Goal: Book appointment/travel/reservation

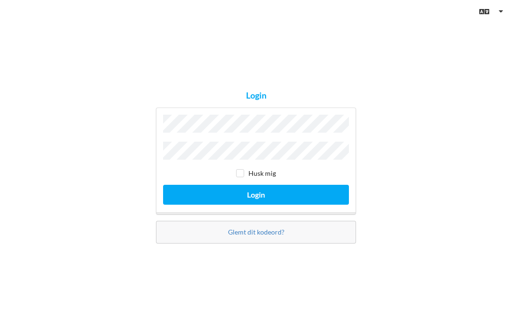
click at [256, 204] on button "Login" at bounding box center [256, 194] width 186 height 19
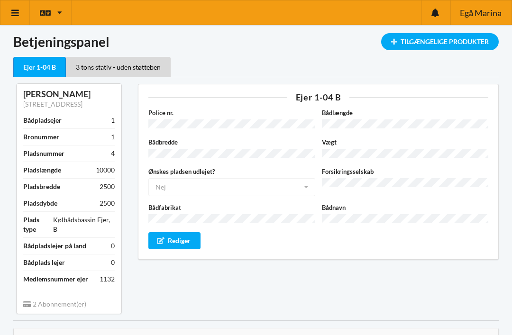
click at [468, 42] on div "Tilgængelige Produkter" at bounding box center [440, 41] width 118 height 17
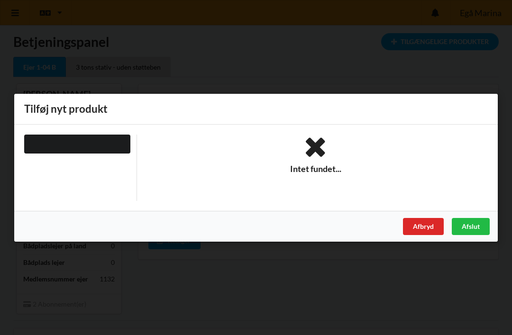
click at [46, 142] on div at bounding box center [77, 143] width 106 height 19
click at [480, 226] on div "Afslut" at bounding box center [471, 226] width 38 height 17
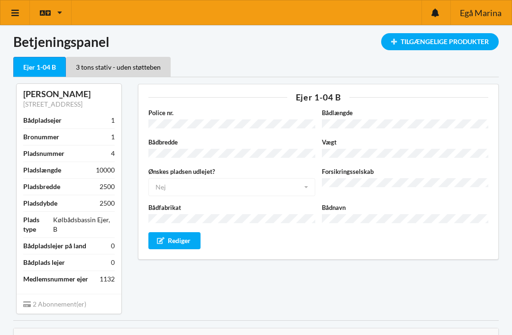
click at [95, 67] on div "3 tons stativ - uden støtteben" at bounding box center [118, 67] width 105 height 20
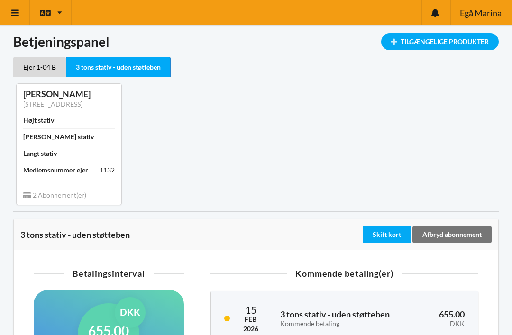
click at [34, 65] on div "Ejer 1-04 B" at bounding box center [39, 67] width 53 height 20
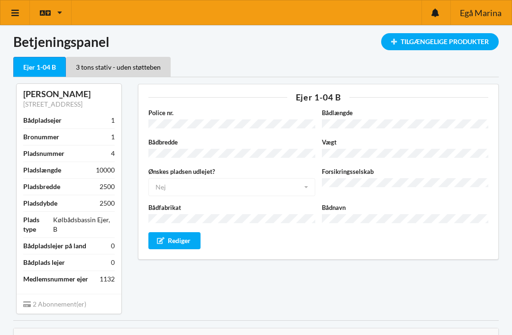
click at [470, 44] on div "Tilgængelige Produkter" at bounding box center [440, 41] width 118 height 17
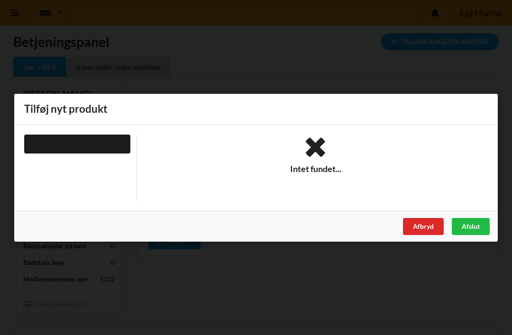
click at [483, 84] on div "Handelsbetingelser Ved at benytte dig af Virksomhedens juridiske navn services …" at bounding box center [256, 167] width 512 height 335
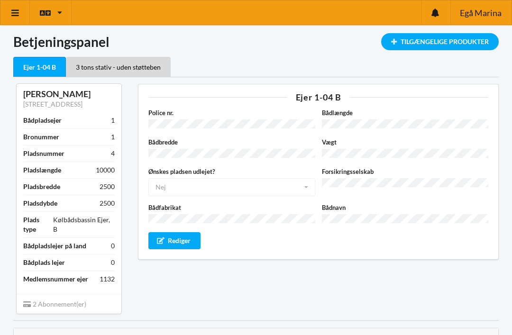
click at [18, 16] on icon at bounding box center [15, 13] width 10 height 9
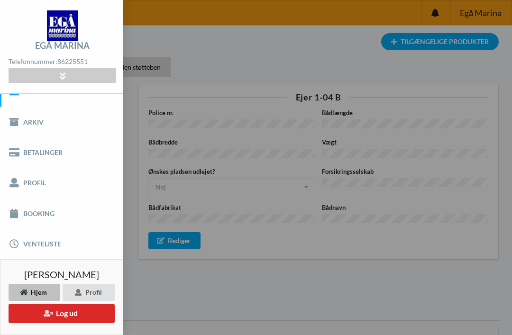
scroll to position [17, 0]
click at [19, 217] on icon at bounding box center [14, 214] width 11 height 9
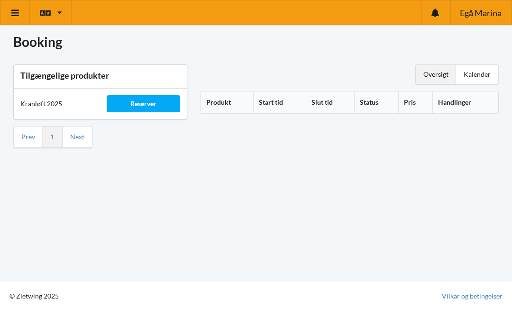
click at [13, 18] on link at bounding box center [14, 12] width 29 height 24
click at [141, 104] on div "Reserver" at bounding box center [143, 103] width 73 height 17
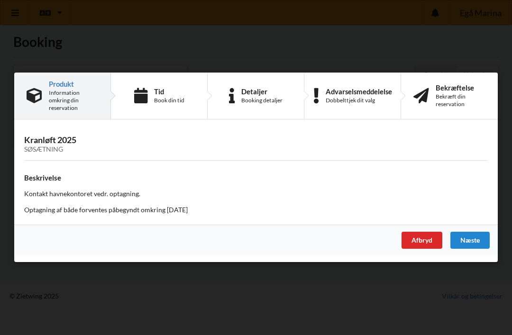
click at [477, 44] on div "Handelsbetingelser Ved at benytte dig af Virksomhedens juridiske navn services …" at bounding box center [256, 167] width 512 height 335
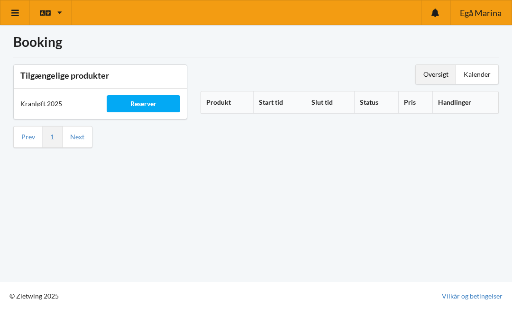
click at [487, 73] on div "Kalender" at bounding box center [477, 74] width 42 height 19
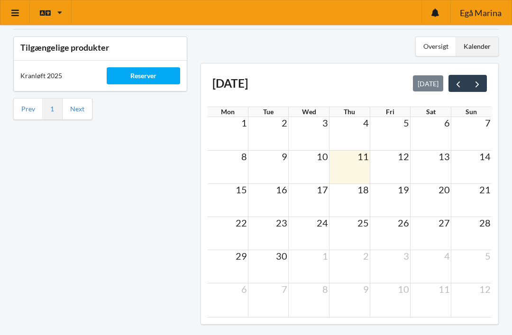
scroll to position [28, 0]
click at [399, 166] on td at bounding box center [390, 167] width 41 height 33
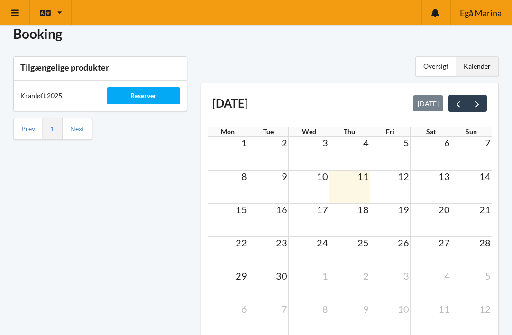
scroll to position [0, 0]
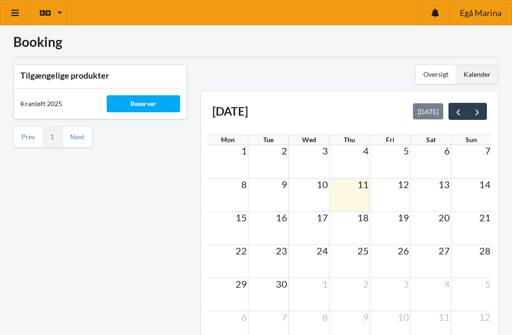
click at [483, 111] on button "next" at bounding box center [477, 111] width 19 height 17
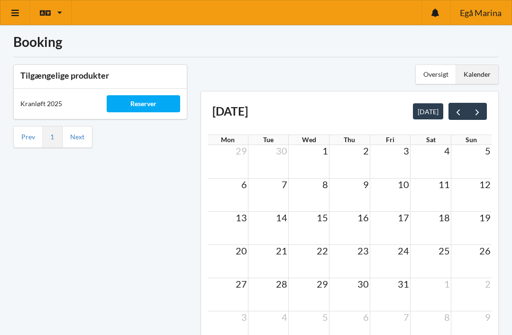
click at [485, 110] on button "next" at bounding box center [477, 111] width 19 height 17
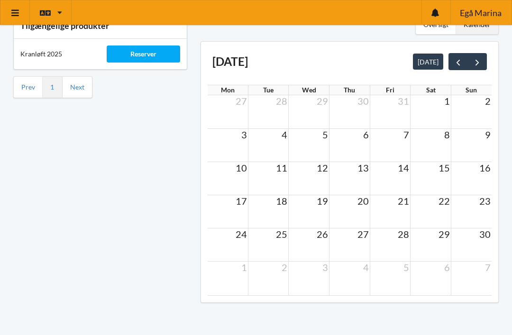
scroll to position [55, 0]
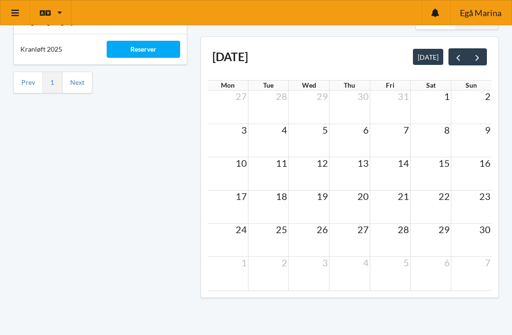
click at [441, 200] on span "22" at bounding box center [444, 196] width 13 height 11
click at [442, 203] on td at bounding box center [431, 207] width 41 height 33
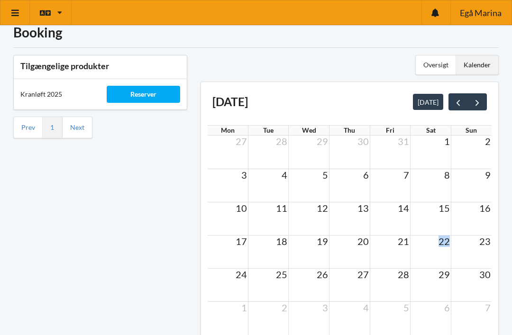
scroll to position [0, 0]
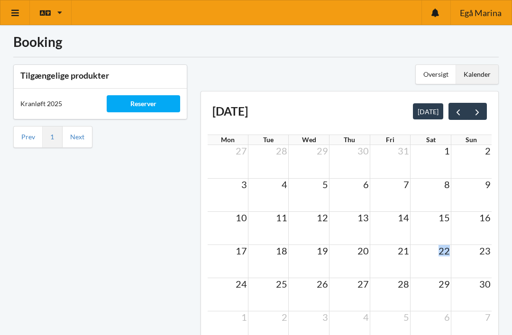
click at [389, 71] on div "Oversigt Kalender" at bounding box center [350, 75] width 299 height 20
click at [437, 78] on div "Oversigt" at bounding box center [436, 74] width 40 height 19
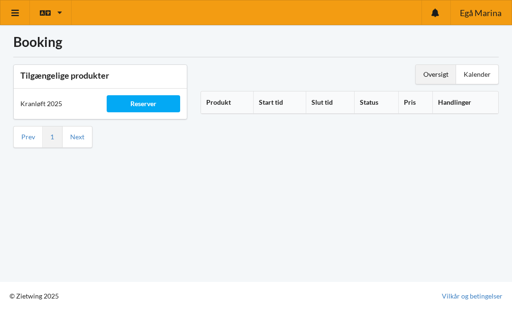
click at [13, 15] on icon at bounding box center [15, 13] width 10 height 9
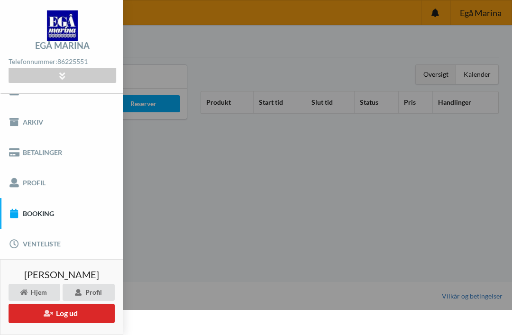
scroll to position [17, 0]
click at [28, 242] on link "Venteliste" at bounding box center [61, 245] width 123 height 30
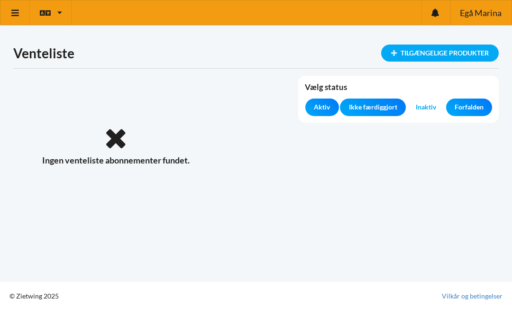
click at [16, 14] on icon at bounding box center [15, 13] width 10 height 9
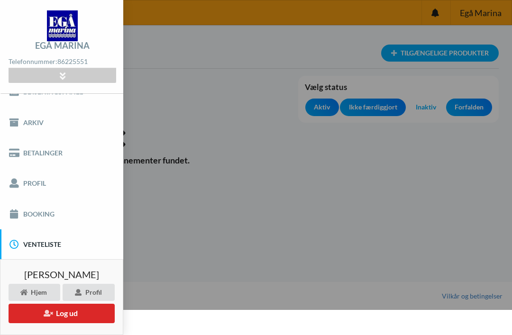
click at [27, 186] on link "Profil" at bounding box center [61, 183] width 123 height 30
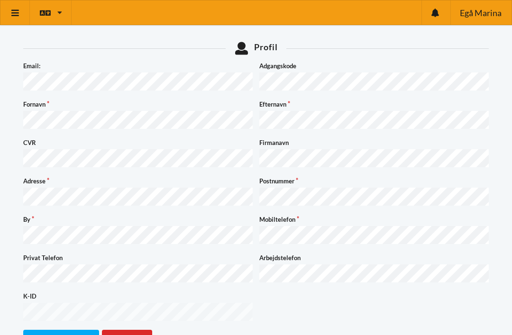
click at [15, 8] on link at bounding box center [14, 12] width 29 height 24
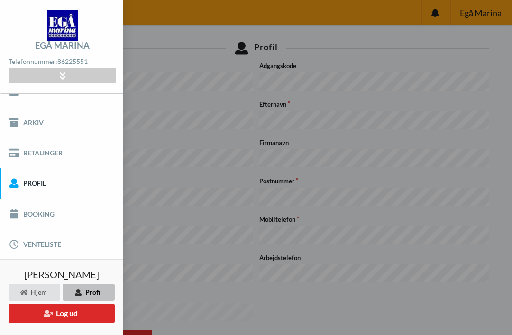
click at [24, 219] on link "Booking" at bounding box center [61, 214] width 123 height 30
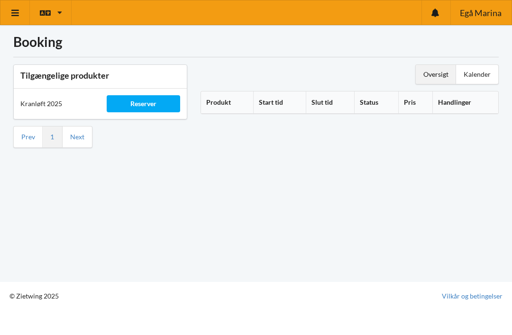
click at [138, 103] on div "Reserver" at bounding box center [143, 103] width 73 height 17
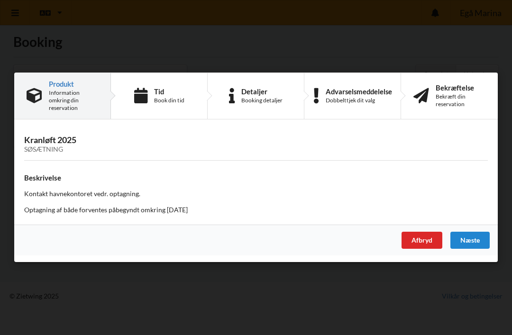
click at [151, 102] on div "Tid Book din tid" at bounding box center [159, 96] width 97 height 46
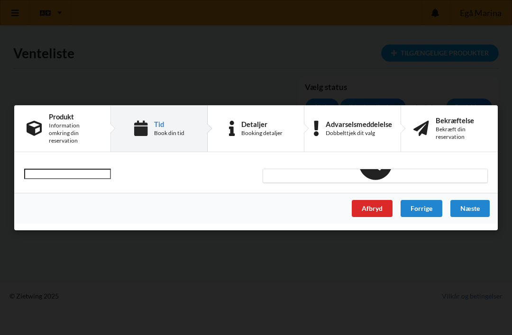
click at [57, 132] on div "Information omkring din reservation" at bounding box center [73, 133] width 49 height 23
click at [42, 121] on icon at bounding box center [35, 129] width 16 height 16
click at [380, 206] on div "Afbryd" at bounding box center [372, 208] width 41 height 17
click at [384, 213] on div "Afbryd" at bounding box center [372, 208] width 41 height 17
click at [430, 211] on div "Forrige" at bounding box center [422, 208] width 42 height 17
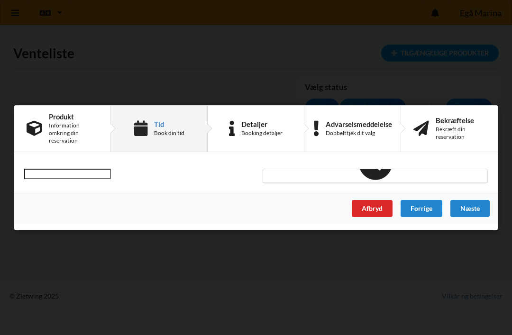
click at [421, 207] on div "Forrige" at bounding box center [422, 208] width 42 height 17
click at [39, 128] on icon at bounding box center [35, 129] width 16 height 16
click at [380, 213] on div "Afbryd" at bounding box center [372, 208] width 41 height 17
click at [429, 212] on div "Forrige" at bounding box center [422, 208] width 42 height 17
click at [488, 87] on div "Handelsbetingelser Ved at benytte dig af Virksomhedens juridiske navn services …" at bounding box center [256, 167] width 512 height 335
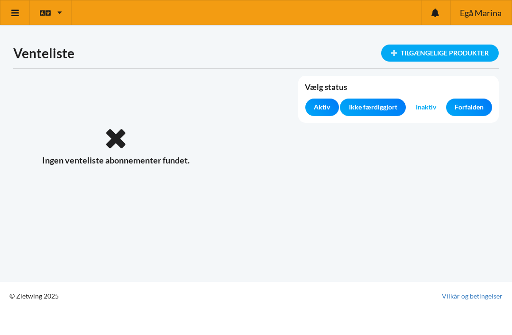
click at [476, 56] on div "Tilgængelige produkter" at bounding box center [440, 53] width 118 height 17
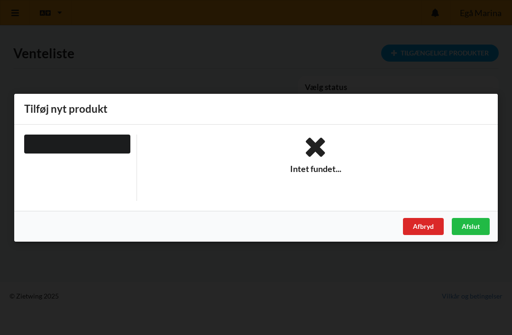
click at [40, 47] on div "Handelsbetingelser Ved at benytte dig af Virksomhedens juridiske navn services …" at bounding box center [256, 167] width 512 height 335
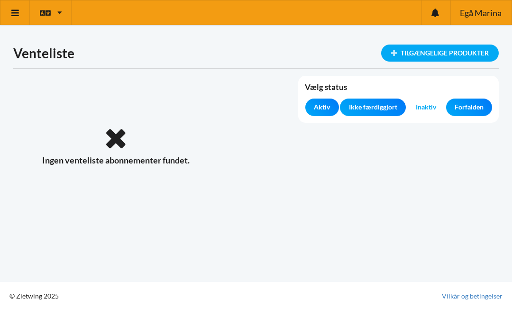
click at [16, 13] on icon at bounding box center [15, 13] width 10 height 9
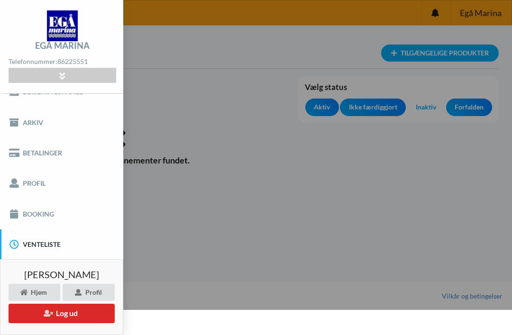
click at [30, 217] on link "Booking" at bounding box center [61, 214] width 123 height 30
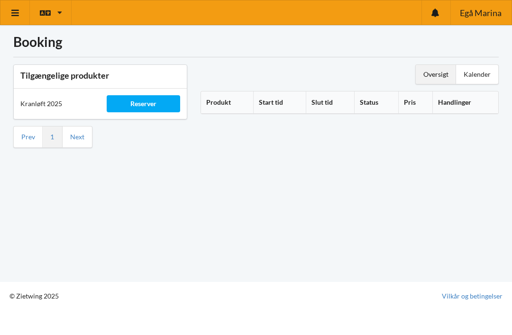
click at [142, 102] on div "Reserver" at bounding box center [143, 103] width 73 height 17
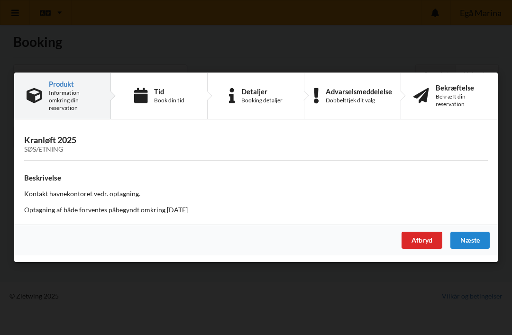
click at [41, 145] on h3 "Kranløft 2025 Søsætning" at bounding box center [256, 144] width 464 height 19
click at [141, 99] on icon at bounding box center [140, 96] width 13 height 16
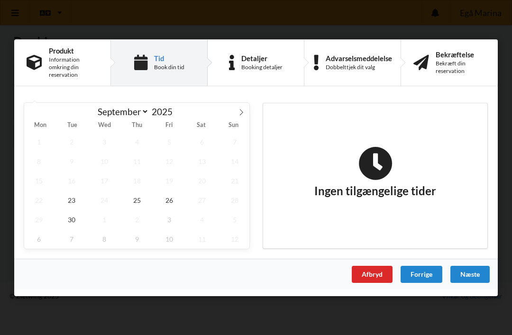
click at [243, 109] on icon at bounding box center [241, 112] width 7 height 7
select select "9"
click at [41, 161] on span "6" at bounding box center [38, 160] width 29 height 19
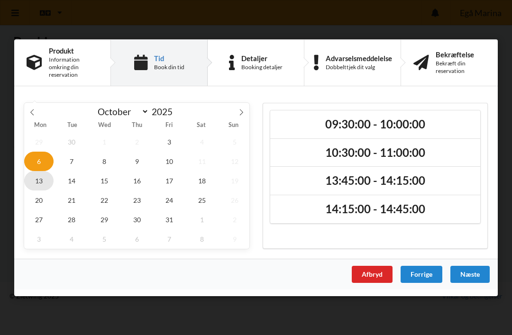
click at [40, 177] on span "13" at bounding box center [38, 180] width 29 height 19
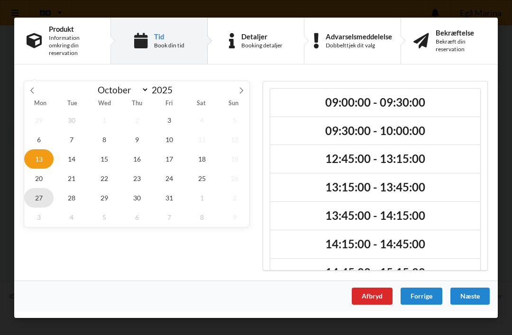
click at [41, 198] on span "27" at bounding box center [38, 197] width 29 height 19
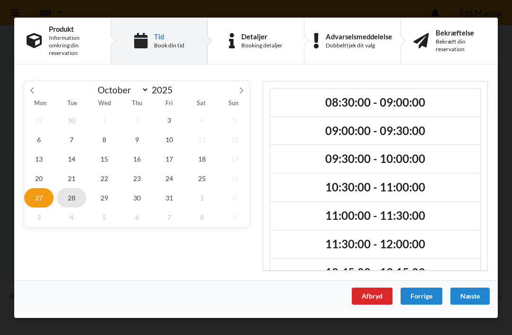
click at [76, 196] on span "28" at bounding box center [71, 197] width 29 height 19
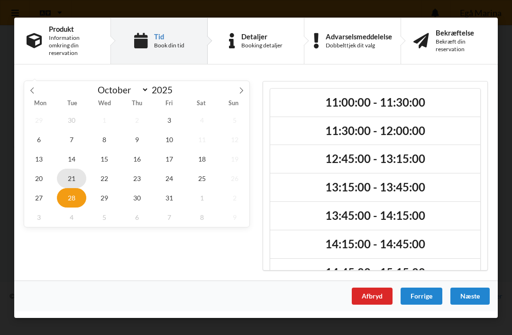
click at [67, 170] on span "21" at bounding box center [71, 177] width 29 height 19
click at [70, 158] on span "14" at bounding box center [71, 158] width 29 height 19
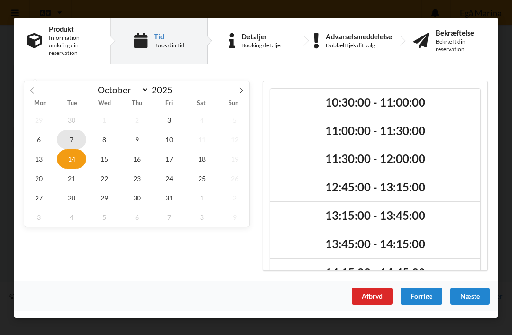
click at [70, 140] on span "7" at bounding box center [71, 139] width 29 height 19
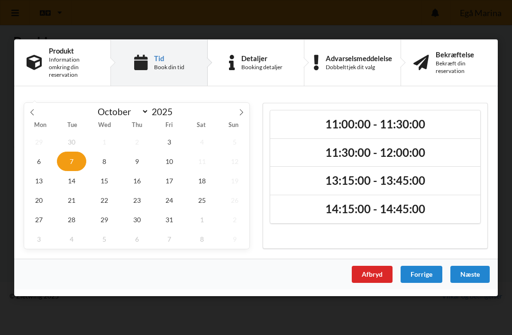
click at [102, 145] on span "1" at bounding box center [104, 141] width 29 height 19
click at [44, 19] on div "Handelsbetingelser Ved at benytte dig af Virksomhedens juridiske navn services …" at bounding box center [256, 167] width 512 height 335
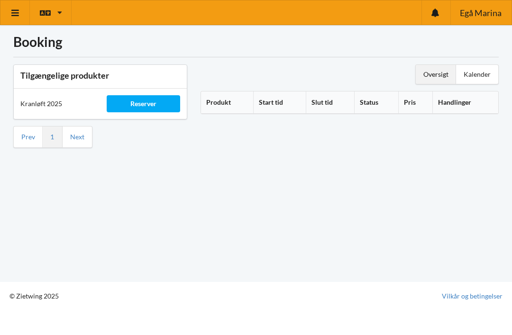
click at [139, 109] on div "Reserver" at bounding box center [143, 103] width 73 height 17
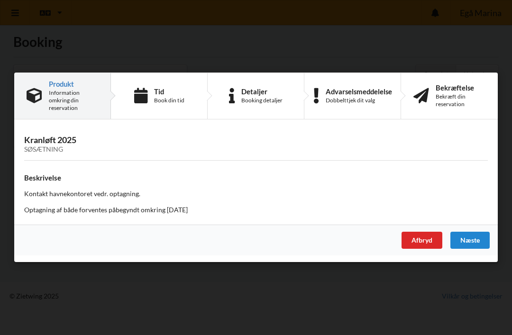
click at [145, 99] on icon at bounding box center [140, 96] width 13 height 16
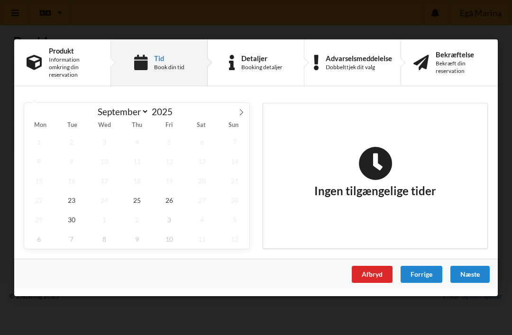
click at [251, 61] on div "Detaljer" at bounding box center [261, 58] width 41 height 8
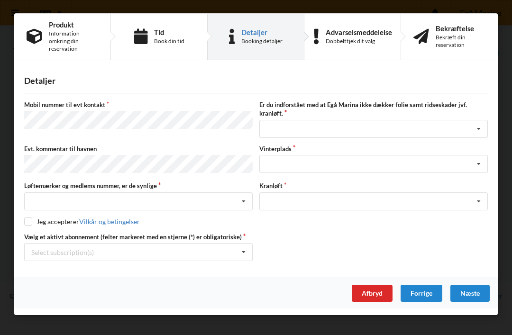
click at [372, 38] on div "Dobbelttjek dit valg" at bounding box center [359, 41] width 66 height 8
click at [147, 39] on icon at bounding box center [140, 37] width 13 height 16
click at [158, 40] on div "Book din tid" at bounding box center [169, 41] width 30 height 8
click at [425, 290] on div "Forrige" at bounding box center [422, 293] width 42 height 17
click at [431, 293] on div "Forrige" at bounding box center [422, 293] width 42 height 17
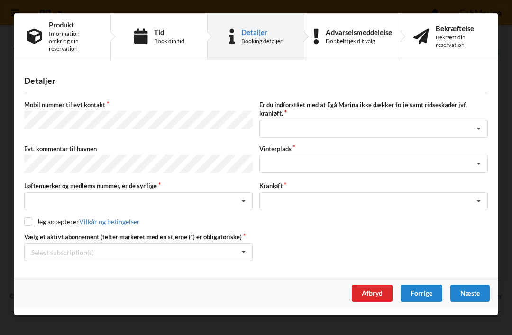
click at [381, 295] on div "Afbryd" at bounding box center [372, 293] width 41 height 17
